Goal: Task Accomplishment & Management: Manage account settings

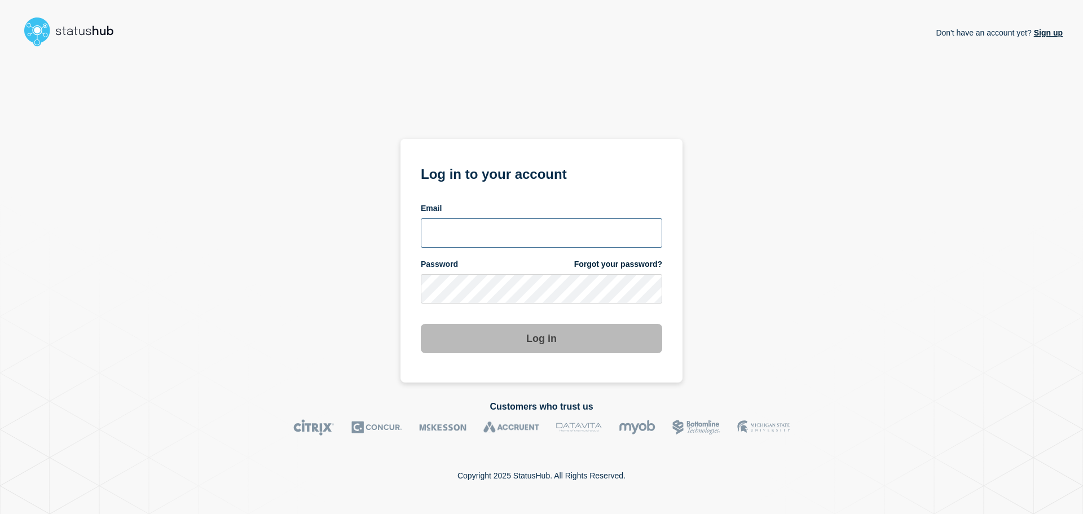
type input "[EMAIL_ADDRESS][DOMAIN_NAME]"
click at [546, 345] on button "Log in" at bounding box center [542, 338] width 242 height 29
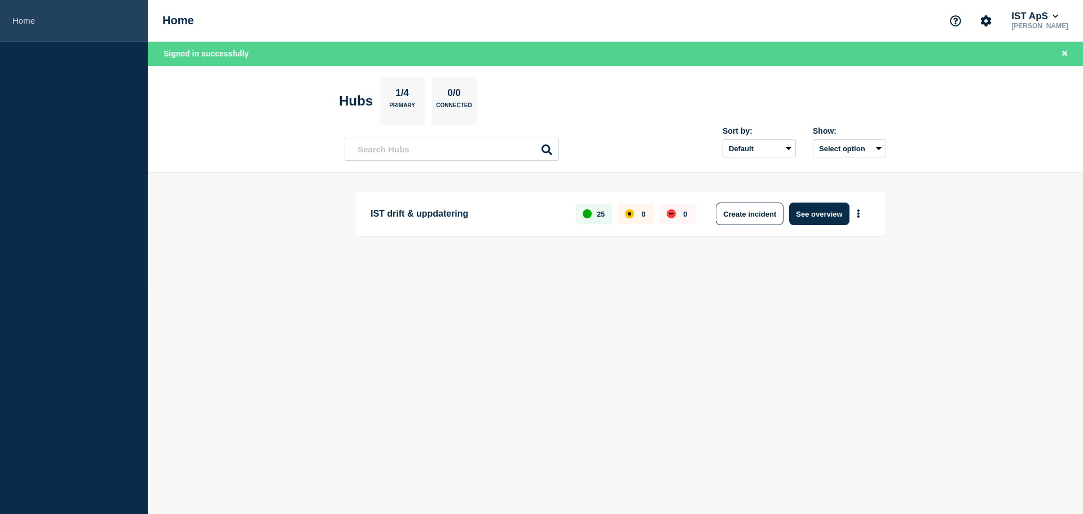
click at [24, 19] on link "Home" at bounding box center [74, 21] width 148 height 42
click at [35, 28] on link "Home" at bounding box center [74, 21] width 148 height 42
click at [818, 211] on button "See overview" at bounding box center [819, 214] width 60 height 23
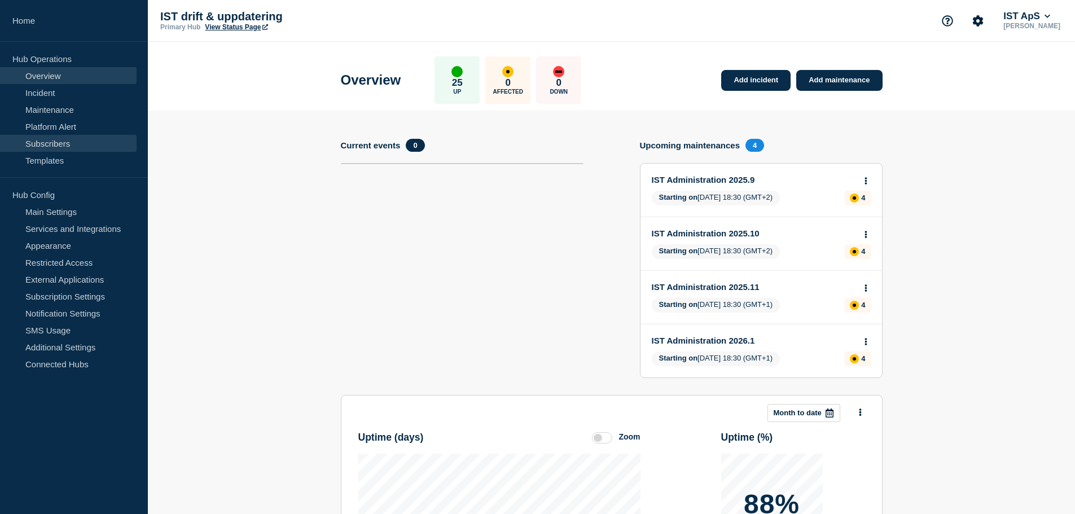
click at [51, 144] on link "Subscribers" at bounding box center [68, 143] width 137 height 17
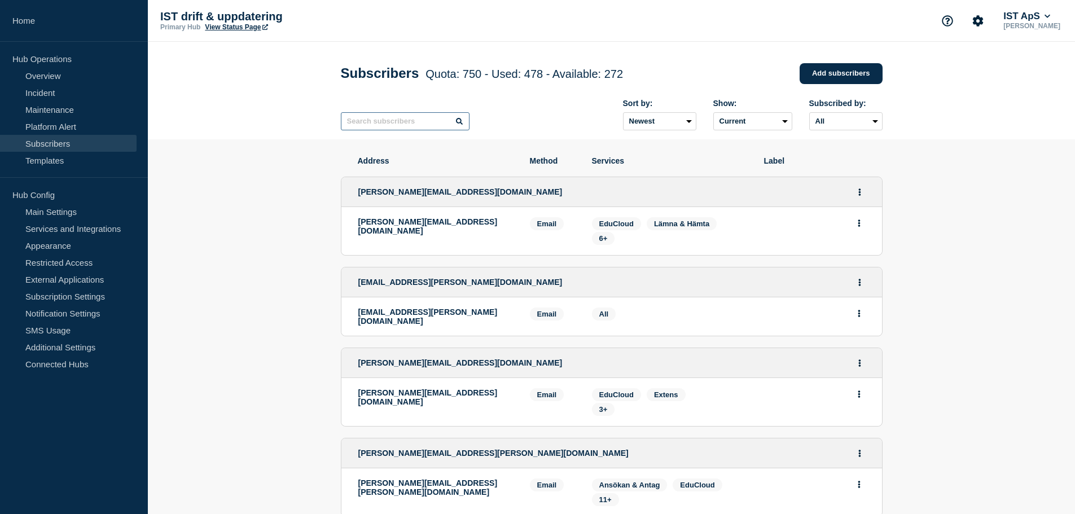
click at [420, 130] on input "text" at bounding box center [405, 121] width 129 height 18
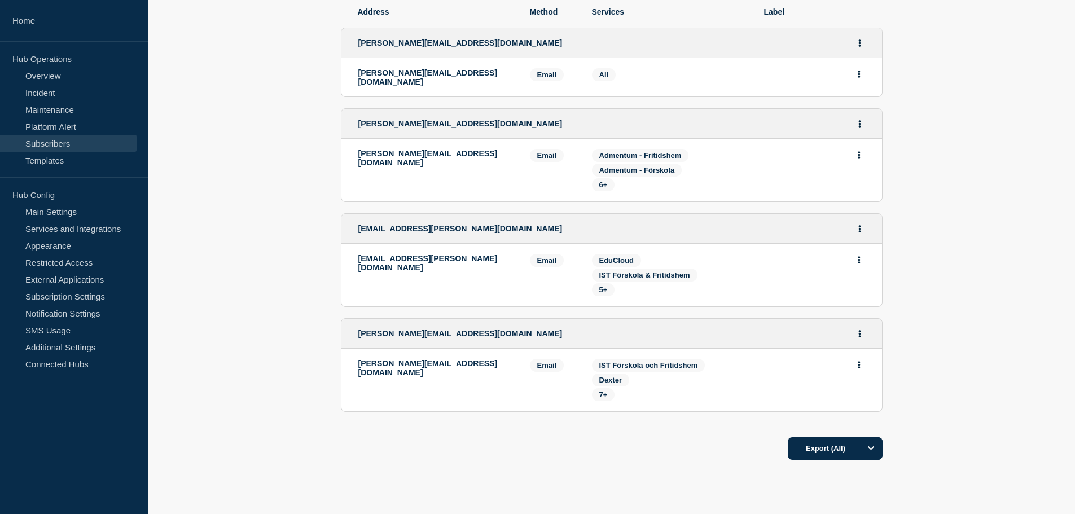
scroll to position [195, 0]
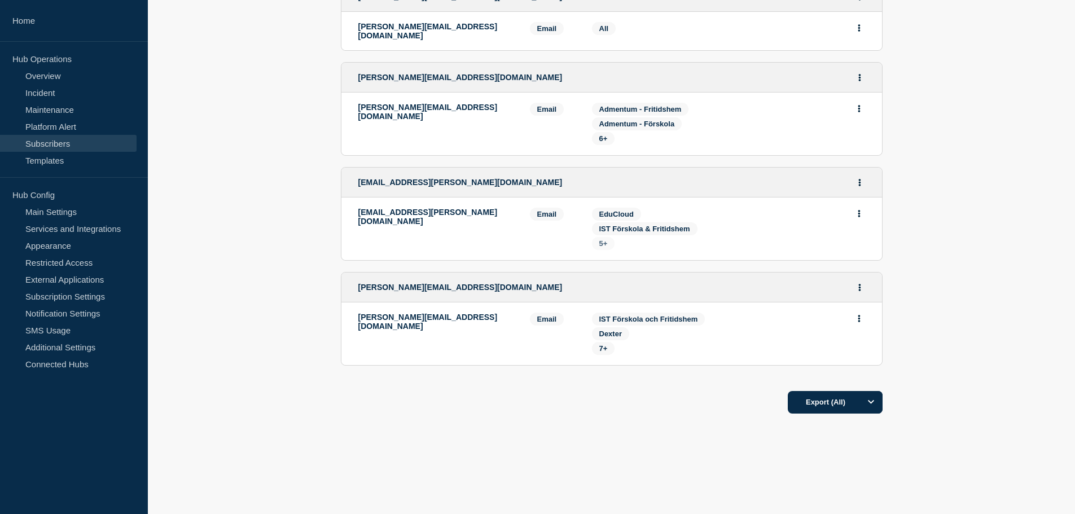
type input "Nacka"
click at [599, 240] on span "5+" at bounding box center [603, 243] width 8 height 8
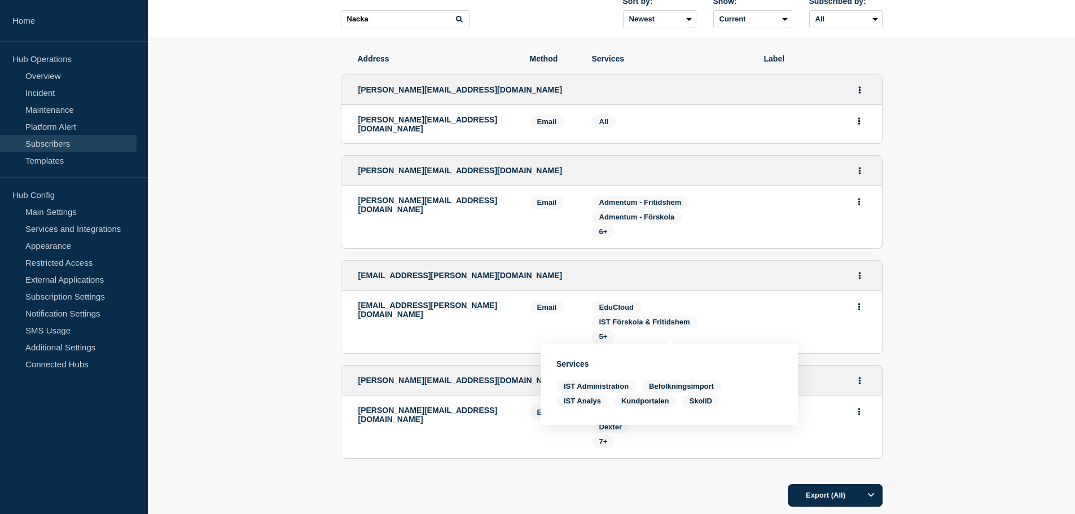
scroll to position [82, 0]
